Goal: Task Accomplishment & Management: Manage account settings

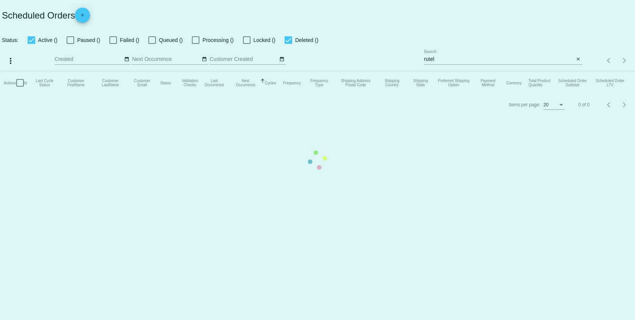
click at [441, 56] on app-dashboard-scheduled-orders "Scheduled Orders add Status: Active () Paused () Failed () Queued () Processing…" at bounding box center [317, 57] width 635 height 115
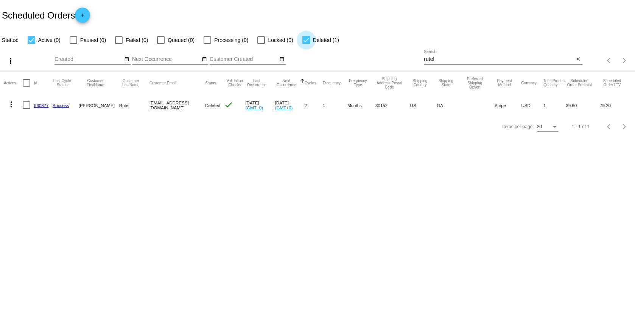
click at [304, 40] on div at bounding box center [306, 40] width 8 height 8
click at [306, 44] on input "Deleted (1)" at bounding box center [306, 44] width 0 height 0
checkbox input "false"
click at [473, 72] on mat-table "Actions Id Last Cycle Status Customer FirstName Customer LastName Customer Emai…" at bounding box center [317, 94] width 635 height 45
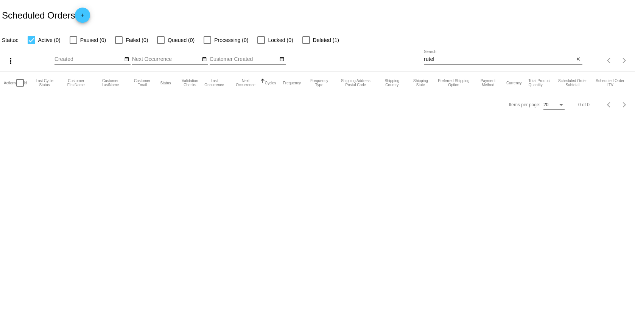
click at [472, 55] on div "rutel Search" at bounding box center [499, 57] width 150 height 15
click at [438, 56] on input "rutel" at bounding box center [499, 59] width 150 height 6
click at [447, 61] on input "vital salts" at bounding box center [499, 59] width 150 height 6
click at [447, 60] on input "vital salts" at bounding box center [499, 59] width 150 height 6
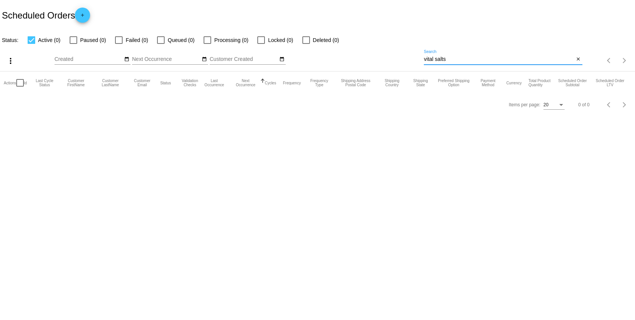
click at [447, 59] on input "vital salts" at bounding box center [499, 59] width 150 height 6
type input "binder blend"
drag, startPoint x: 493, startPoint y: 57, endPoint x: 371, endPoint y: 58, distance: 122.3
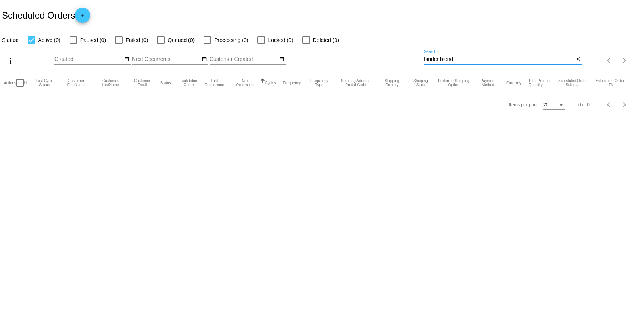
click at [371, 58] on div "more_vert Sep Jan Feb Mar [DATE]" at bounding box center [317, 58] width 635 height 27
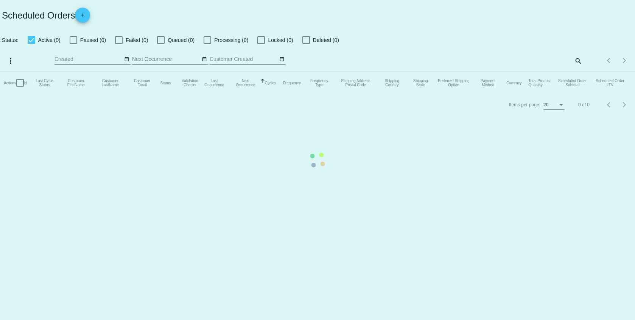
click at [104, 94] on mat-table "Actions Id Last Cycle Status Customer FirstName Customer LastName Customer Emai…" at bounding box center [317, 83] width 635 height 23
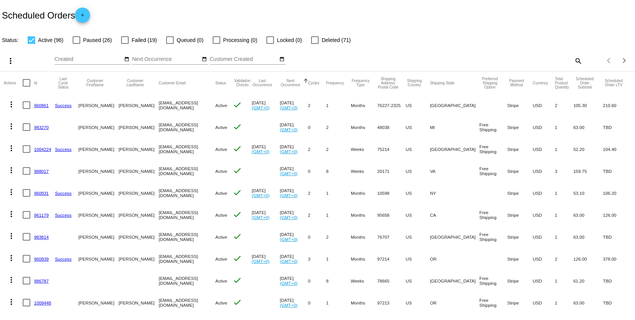
click at [573, 59] on mat-icon "search" at bounding box center [577, 61] width 9 height 12
click at [531, 62] on div "Search" at bounding box center [503, 57] width 158 height 15
type input "vital salts"
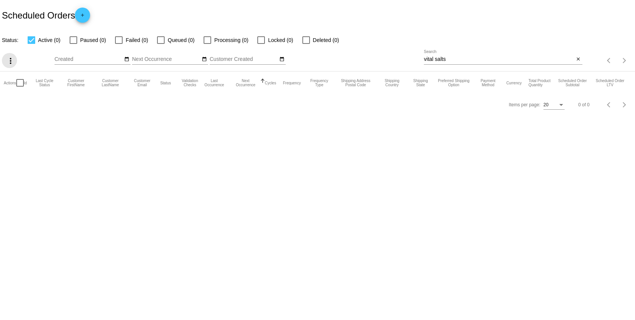
click at [12, 58] on mat-icon "more_vert" at bounding box center [10, 60] width 9 height 9
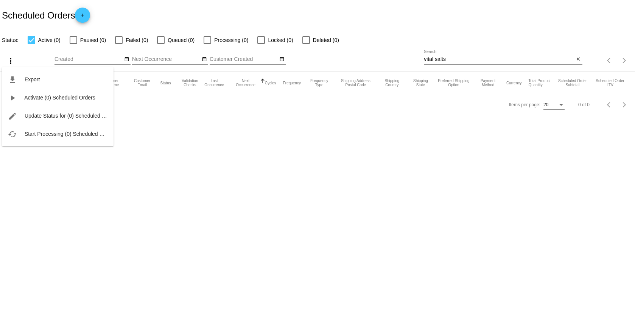
click at [12, 58] on div "file_download Export play_arrow Activate (0) Scheduled Orders edit Update Statu…" at bounding box center [58, 99] width 112 height 93
